Goal: Communication & Community: Answer question/provide support

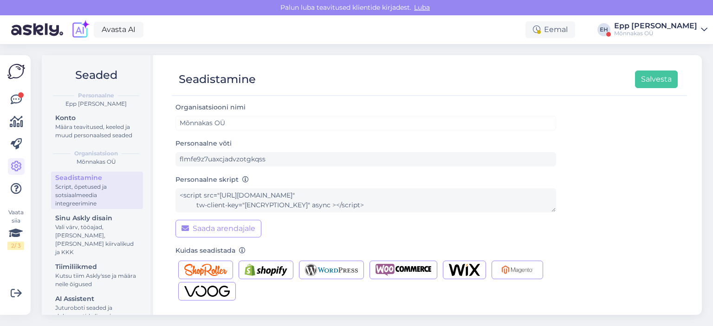
click at [24, 107] on div at bounding box center [16, 144] width 17 height 106
click at [23, 100] on link at bounding box center [16, 99] width 17 height 17
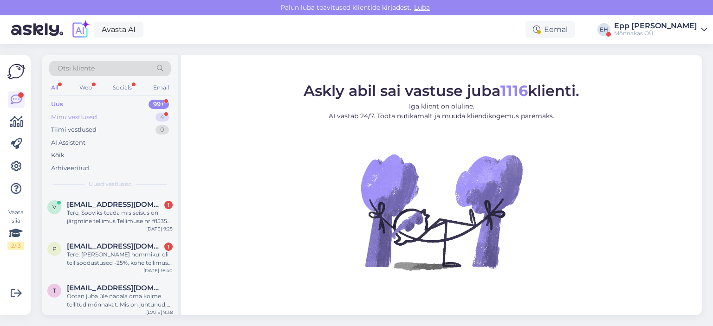
click at [119, 117] on div "Minu vestlused 4" at bounding box center [110, 117] width 122 height 13
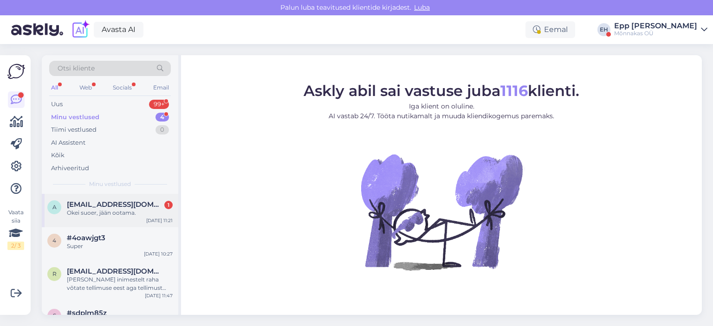
click at [122, 215] on div "Okei suoer, jään ootama." at bounding box center [120, 213] width 106 height 8
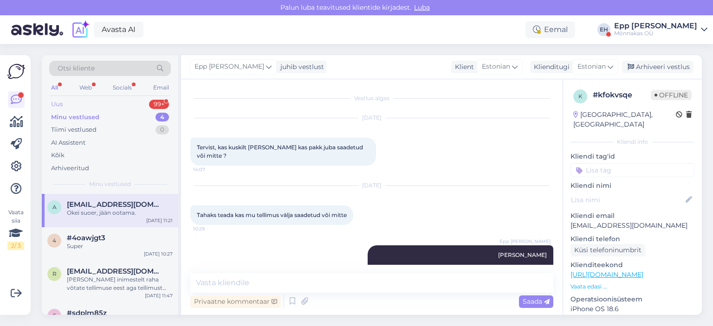
scroll to position [381, 0]
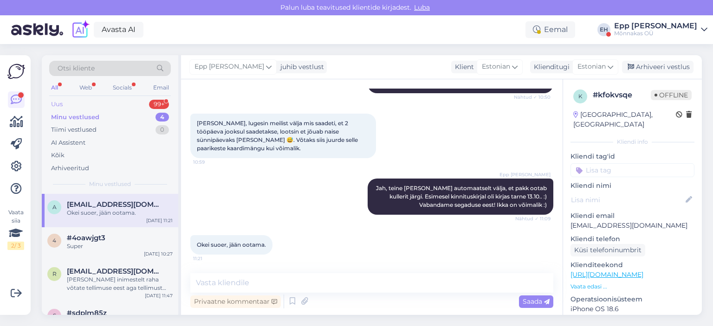
click at [117, 102] on div "Uus 99+" at bounding box center [110, 104] width 122 height 13
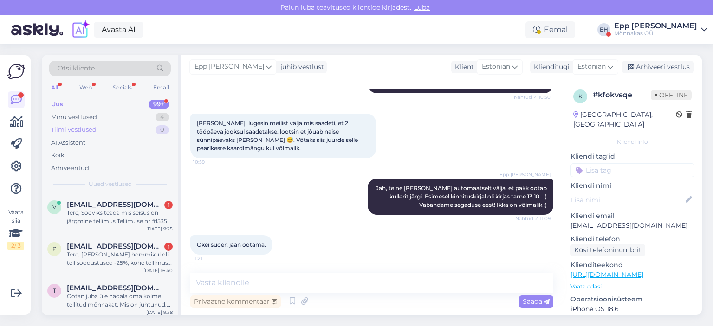
click at [96, 124] on div "Tiimi vestlused 0" at bounding box center [110, 130] width 122 height 13
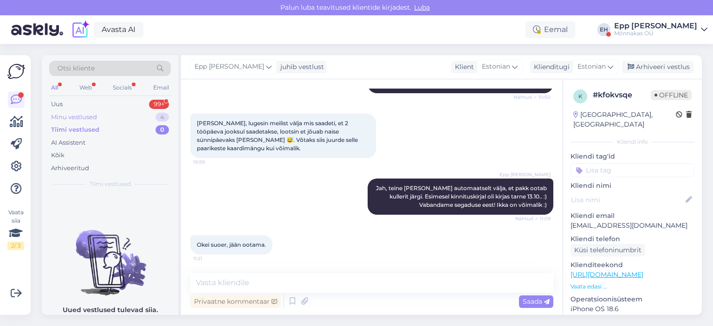
click at [84, 115] on div "Minu vestlused" at bounding box center [74, 117] width 46 height 9
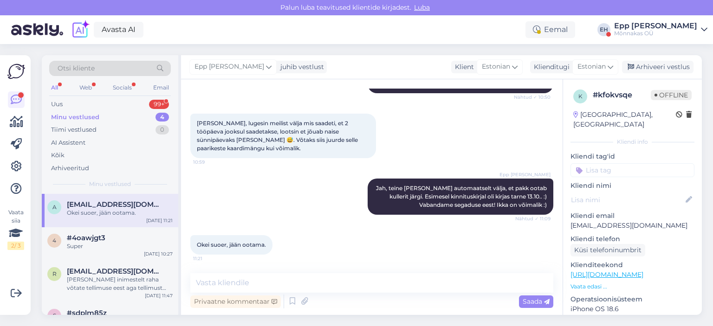
click at [106, 210] on div "Okei suoer, jään ootama." at bounding box center [120, 213] width 106 height 8
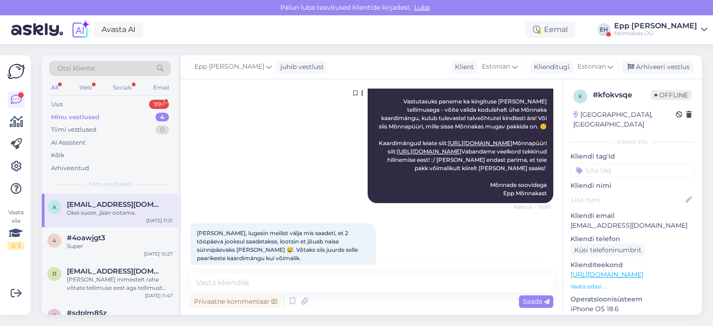
scroll to position [279, 0]
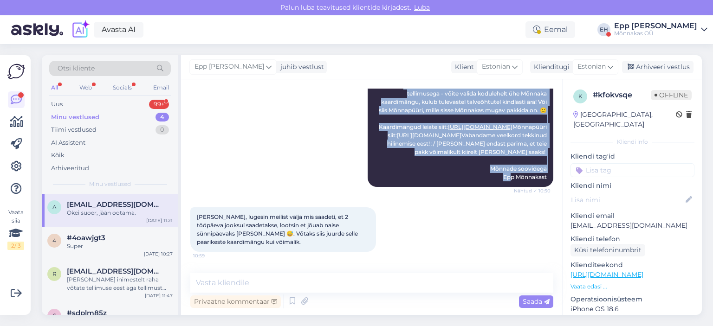
drag, startPoint x: 502, startPoint y: 112, endPoint x: 541, endPoint y: 195, distance: 91.8
click at [541, 187] on div "Epp [PERSON_NAME] [PERSON_NAME] Aitäh kirja eest [PERSON_NAME] tore, et olete M…" at bounding box center [461, 77] width 186 height 220
copy span "[PERSON_NAME] kirja eest [PERSON_NAME] tore, et [PERSON_NAME] soetanud! :) Teie…"
click at [78, 104] on div "Uus 99+" at bounding box center [110, 104] width 122 height 13
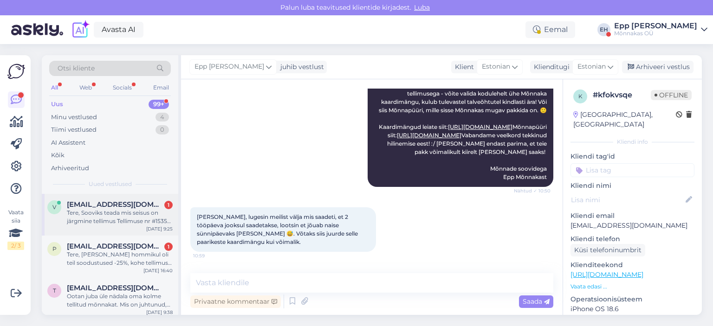
click at [117, 211] on div "Tere, Sooviks teada mis seisus on järgmine tellimus Tellimuse nr #1535 [DATE] […" at bounding box center [120, 217] width 106 height 17
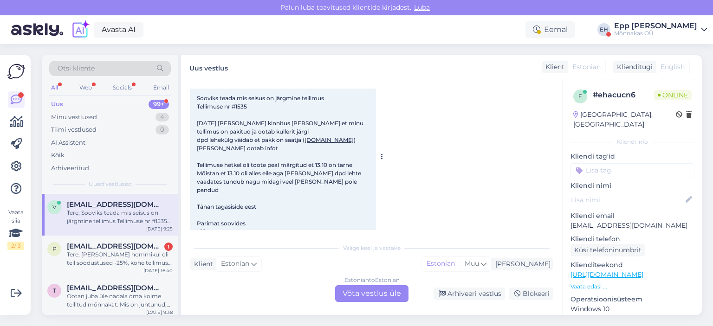
scroll to position [79, 0]
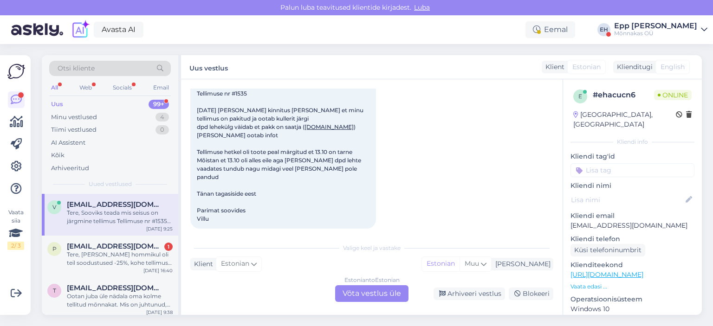
click at [358, 297] on div "Estonian to Estonian Võta vestlus üle" at bounding box center [371, 294] width 73 height 17
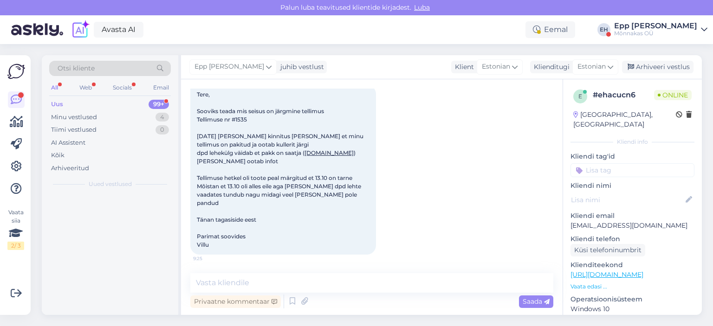
scroll to position [45, 0]
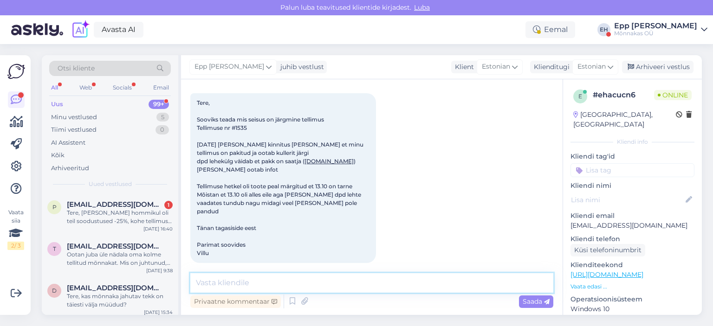
click at [232, 282] on textarea at bounding box center [371, 284] width 363 height 20
type textarea "T"
paste textarea "[PERSON_NAME] Aitäh kirja eest [PERSON_NAME] tore, et olete Mõnnaka soetanud! :…"
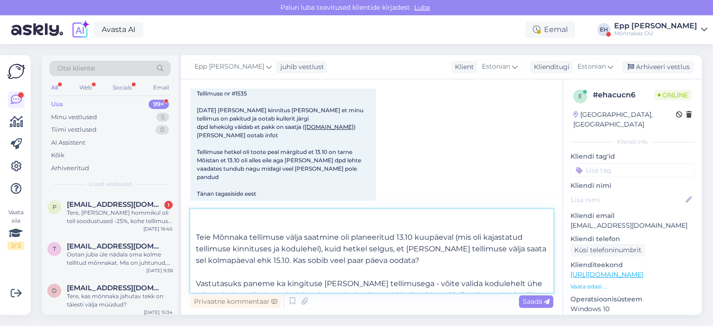
scroll to position [0, 0]
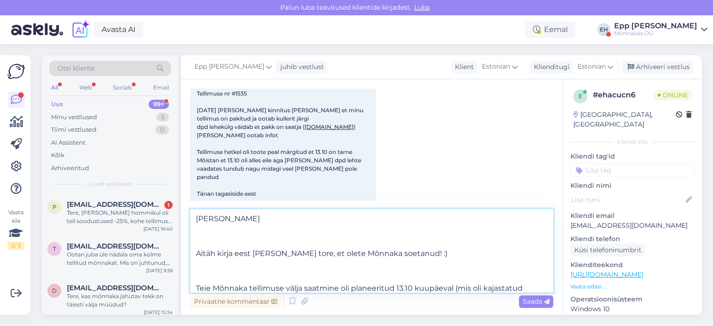
click at [253, 225] on textarea "[PERSON_NAME] Aitäh kirja eest [PERSON_NAME] tore, et olete Mõnnaka soetanud! :…" at bounding box center [371, 251] width 363 height 84
click at [253, 222] on textarea "[PERSON_NAME] Aitäh kirja eest [PERSON_NAME] tore, et olete Mõnnaka soetanud! :…" at bounding box center [371, 251] width 363 height 84
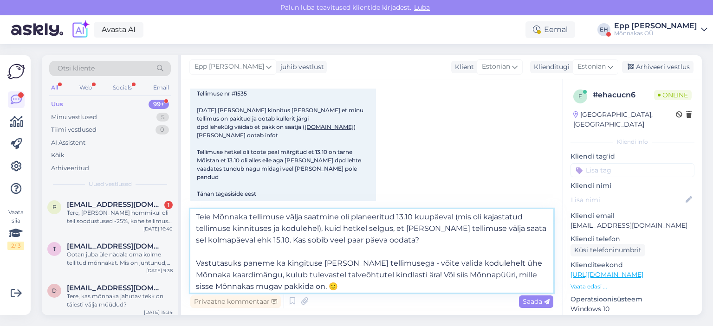
scroll to position [93, 0]
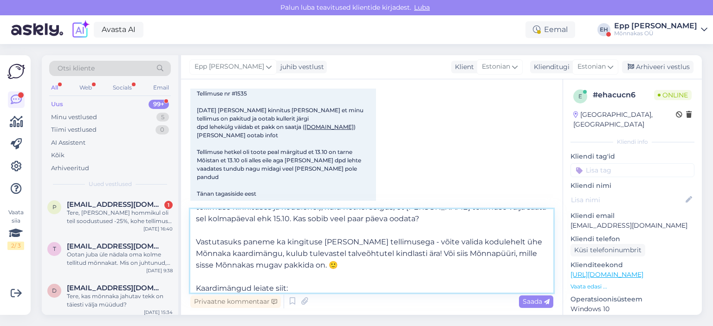
click at [374, 219] on textarea "[PERSON_NAME] Aitäh kirja eest [PERSON_NAME] tore, et olete Mõnnaka soetanud! :…" at bounding box center [371, 251] width 363 height 84
click at [361, 261] on textarea "[PERSON_NAME] Aitäh kirja eest [PERSON_NAME] tore, et olete Mõnnaka soetanud! :…" at bounding box center [371, 251] width 363 height 84
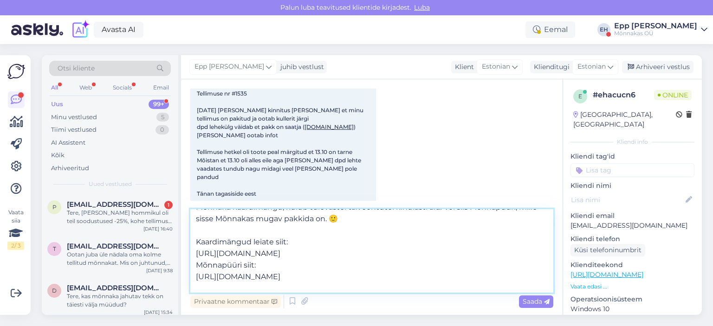
scroll to position [186, 0]
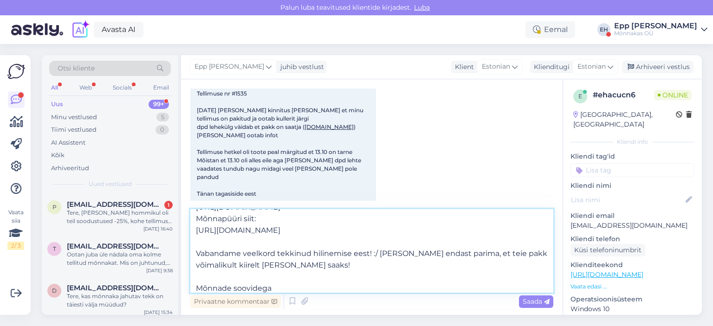
click at [361, 261] on textarea "[PERSON_NAME] Aitäh kirja eest [PERSON_NAME] tore, et olete Mõnnaka soetanud! :…" at bounding box center [371, 251] width 363 height 84
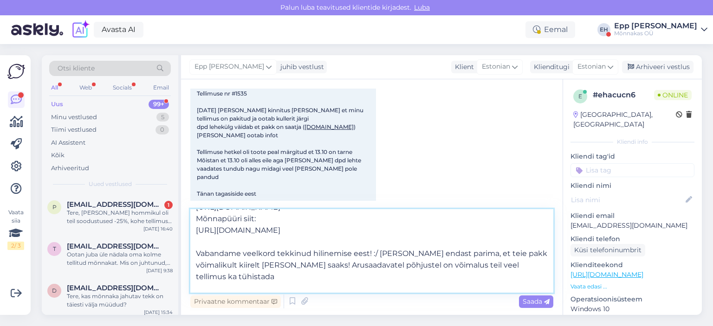
type textarea "[PERSON_NAME] Aitäh kirja eest [PERSON_NAME] tore, et olete Mõnnaka soetanud! :…"
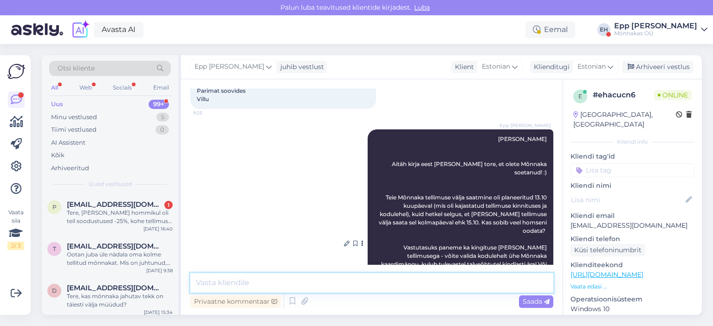
scroll to position [133, 0]
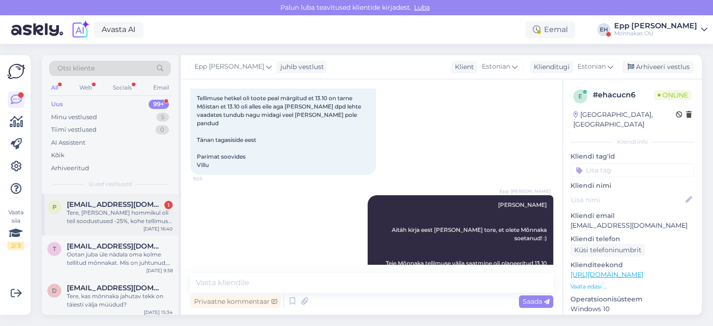
click at [87, 216] on div "Tere, [PERSON_NAME] hommikul oli teil soodustused -25%, kohe tellimust ei teinu…" at bounding box center [120, 217] width 106 height 17
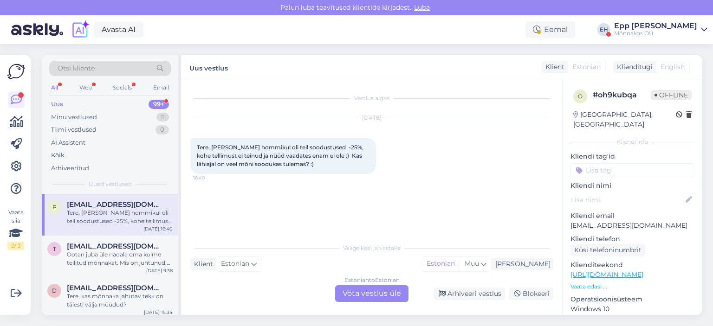
click at [387, 295] on div "Estonian to Estonian Võta vestlus üle" at bounding box center [371, 294] width 73 height 17
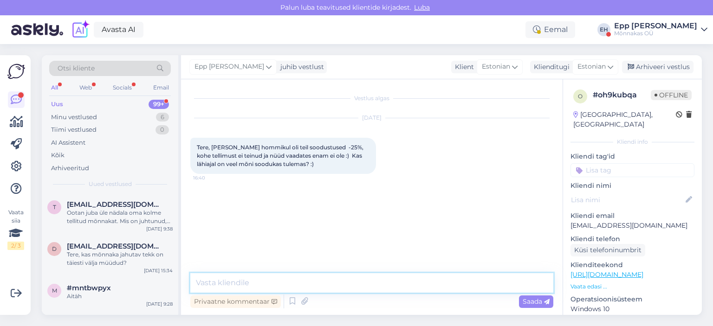
click at [303, 283] on textarea at bounding box center [371, 284] width 363 height 20
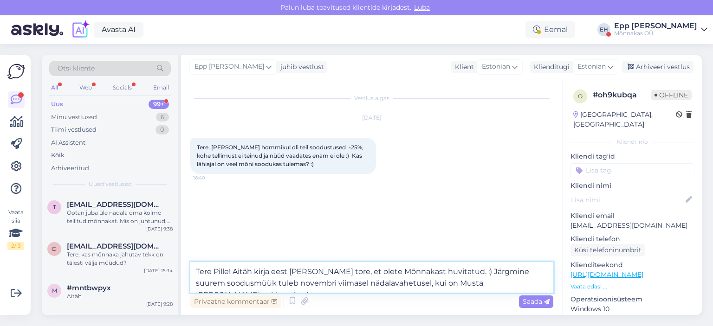
type textarea "Tere Pille! Aitäh kirja eest [PERSON_NAME] tore, et olete Mõnnakast huvitatud. …"
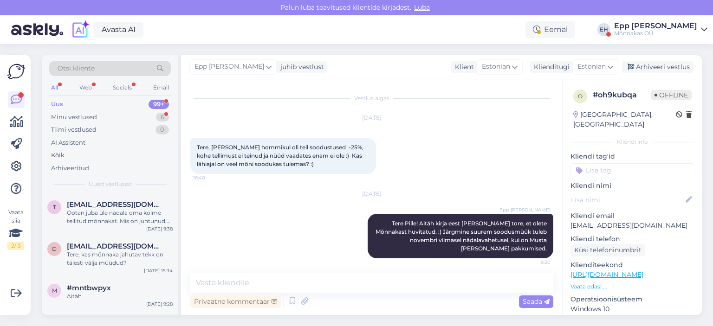
click at [129, 102] on div "Uus 99+" at bounding box center [110, 104] width 122 height 13
click at [114, 115] on div "Minu vestlused 6" at bounding box center [110, 117] width 122 height 13
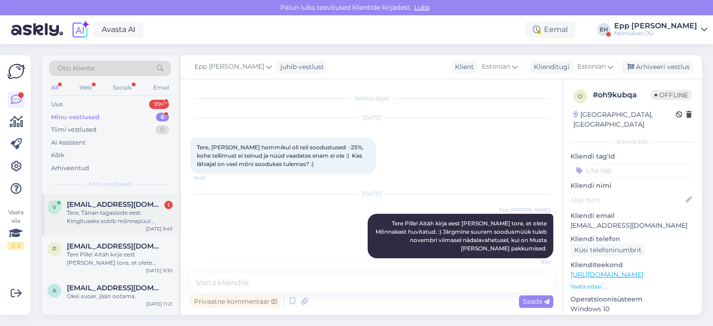
click at [137, 201] on span "[EMAIL_ADDRESS][DOMAIN_NAME]" at bounding box center [115, 205] width 97 height 8
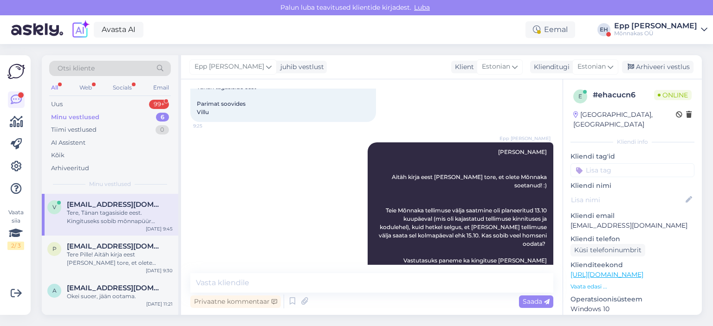
scroll to position [400, 0]
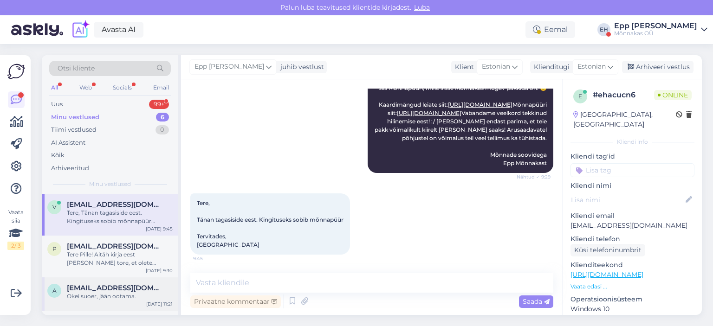
click at [113, 284] on span "[EMAIL_ADDRESS][DOMAIN_NAME]" at bounding box center [115, 288] width 97 height 8
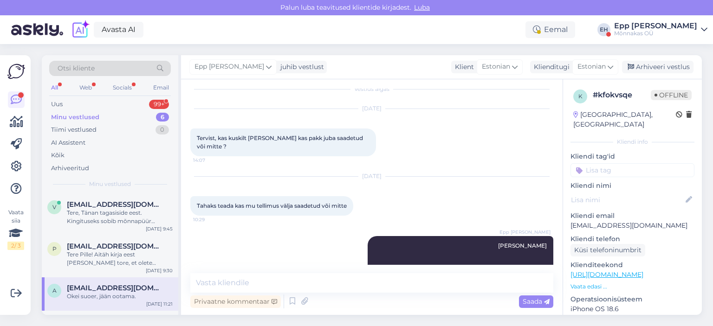
scroll to position [9, 0]
